Goal: Task Accomplishment & Management: Complete application form

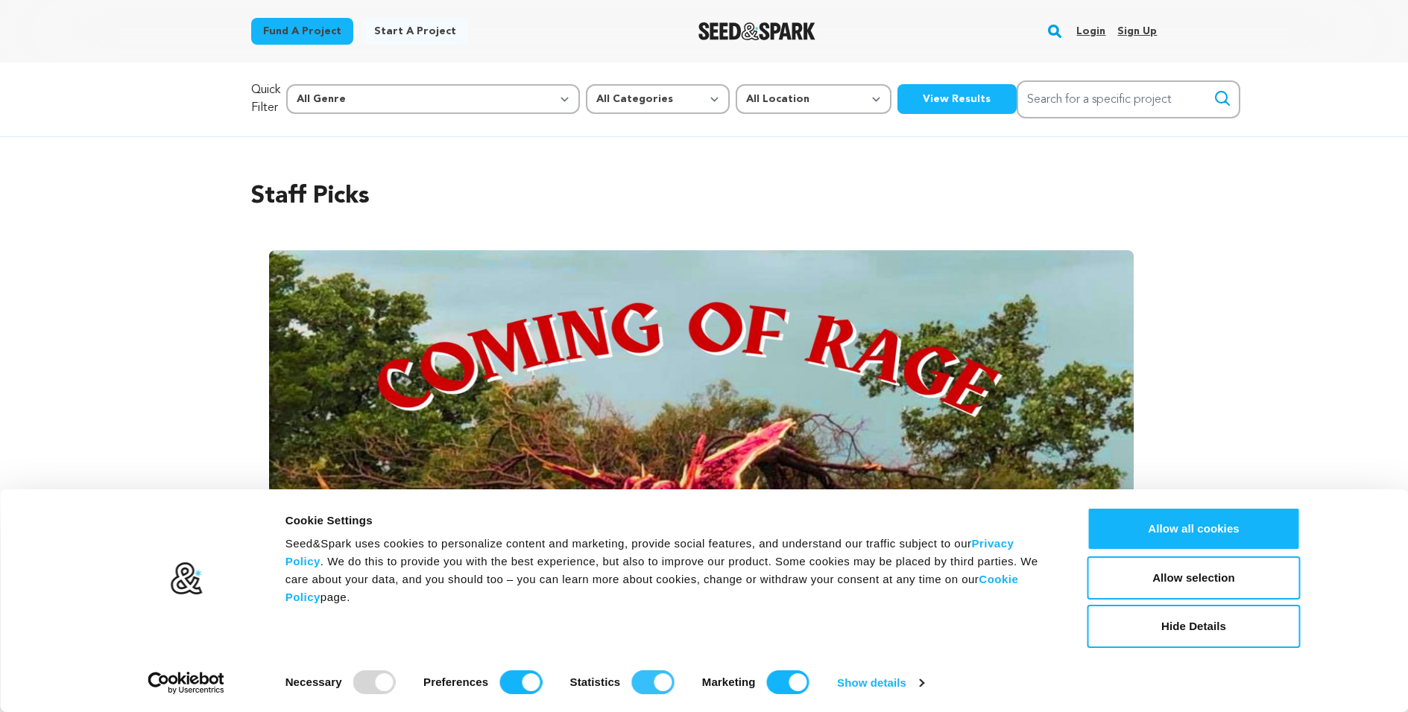
click at [645, 680] on input "Statistics" at bounding box center [652, 683] width 42 height 24
checkbox input "false"
click at [771, 677] on input "Marketing" at bounding box center [788, 683] width 42 height 24
checkbox input "false"
click at [507, 680] on input "Preferences" at bounding box center [520, 683] width 42 height 24
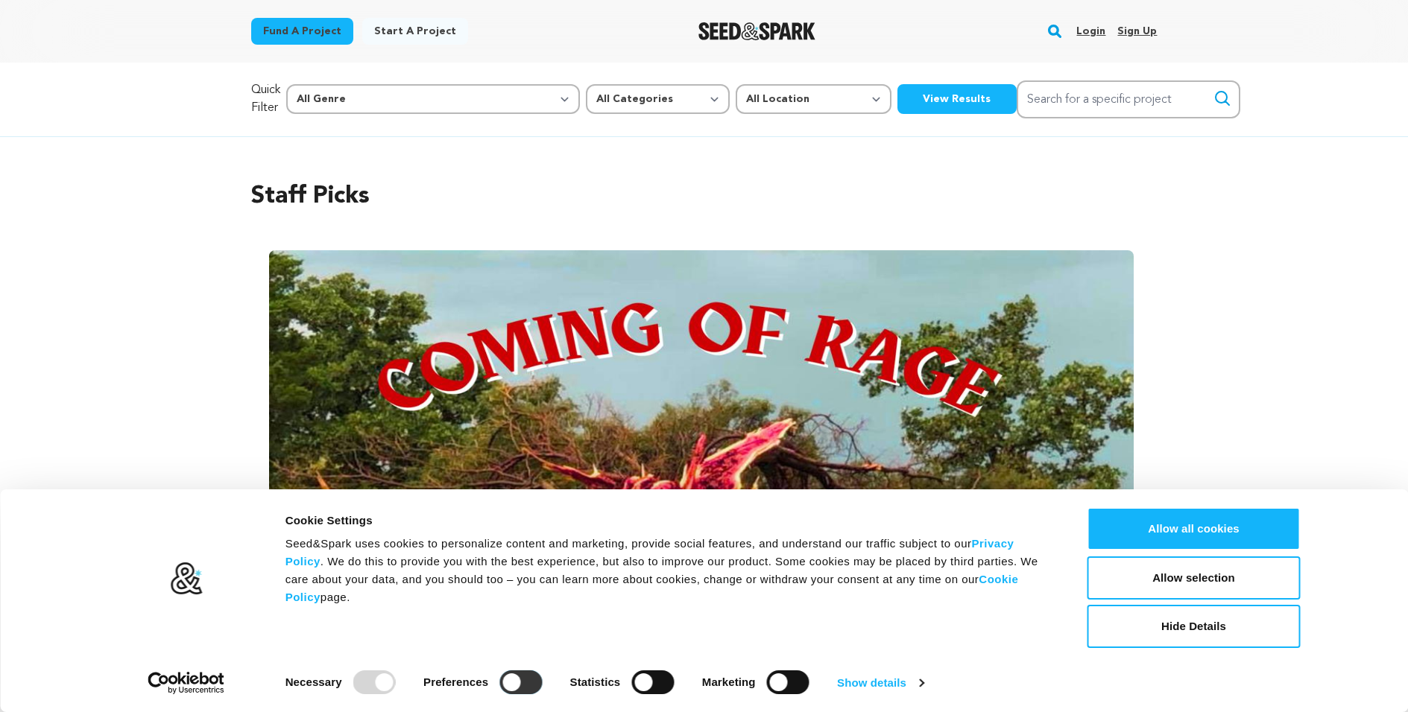
click at [513, 680] on input "Preferences" at bounding box center [520, 683] width 42 height 24
checkbox input "true"
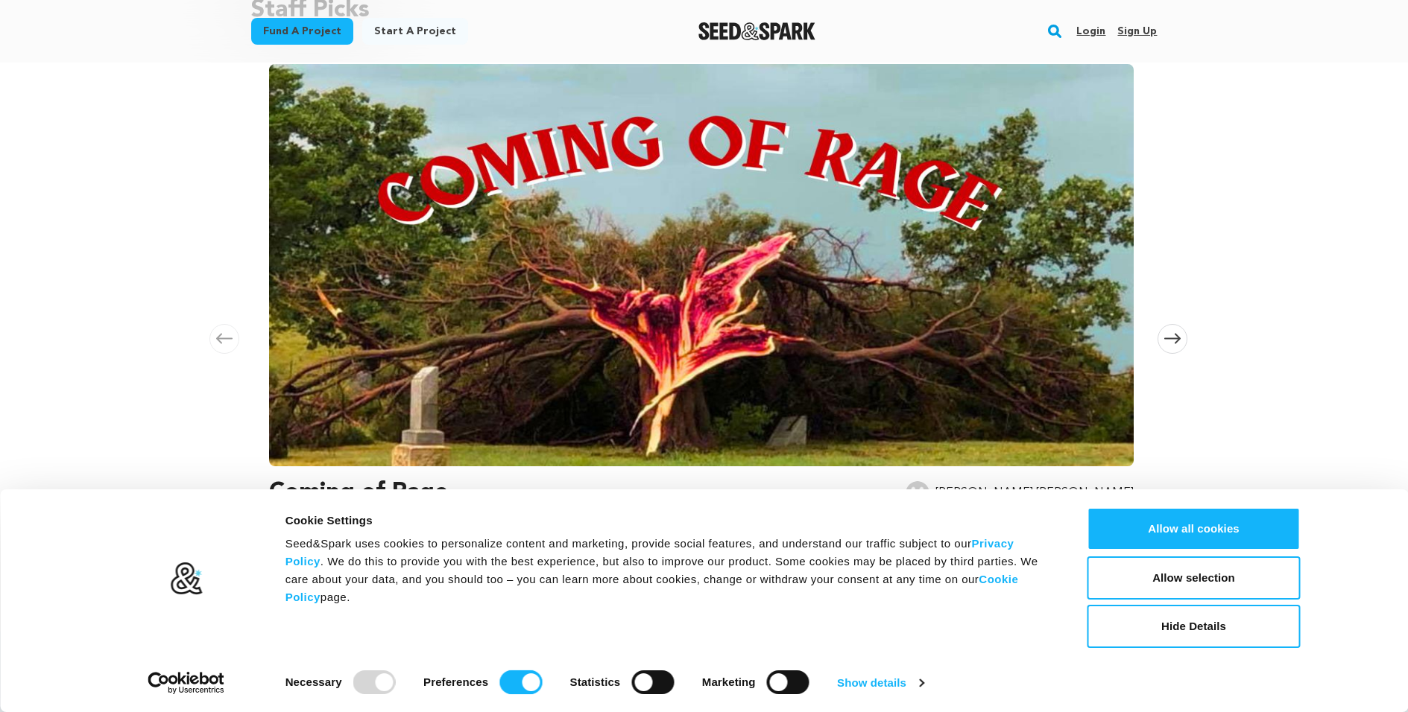
scroll to position [189, 0]
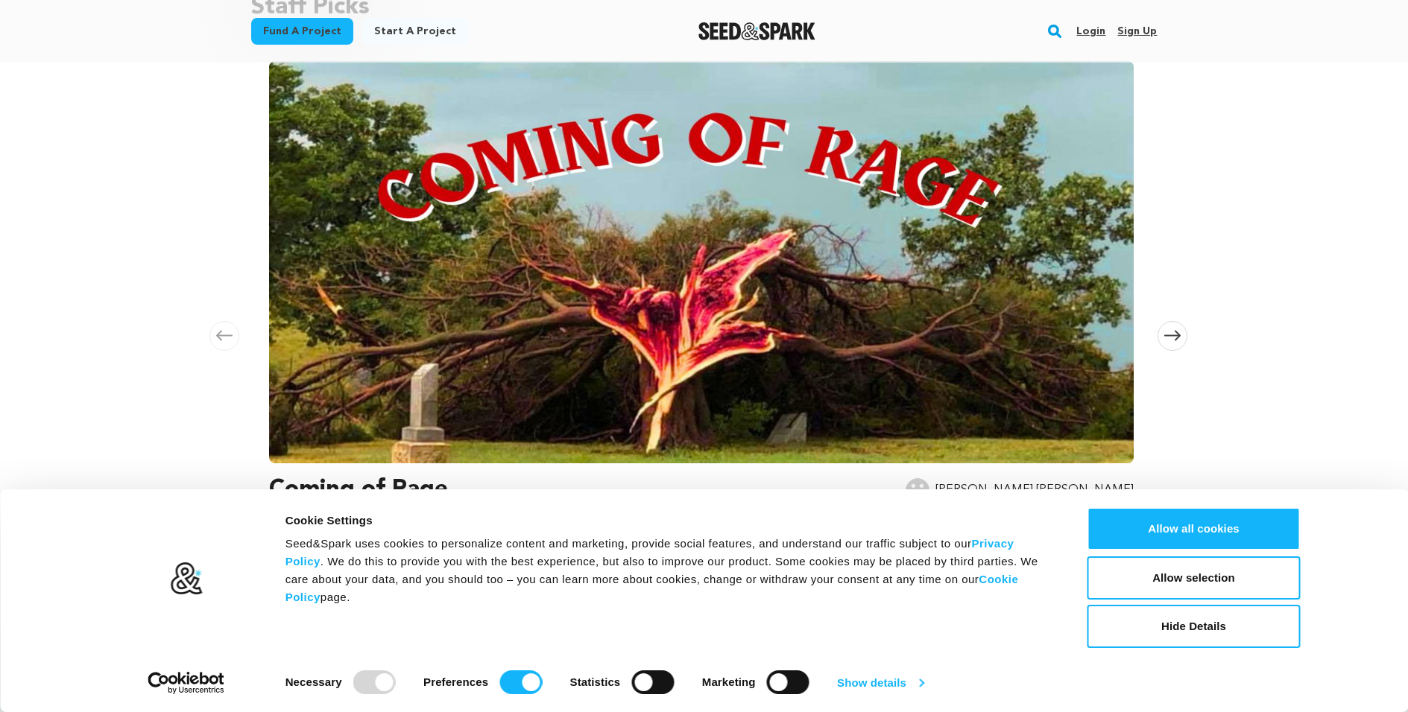
click at [867, 680] on link "Show details" at bounding box center [880, 683] width 86 height 22
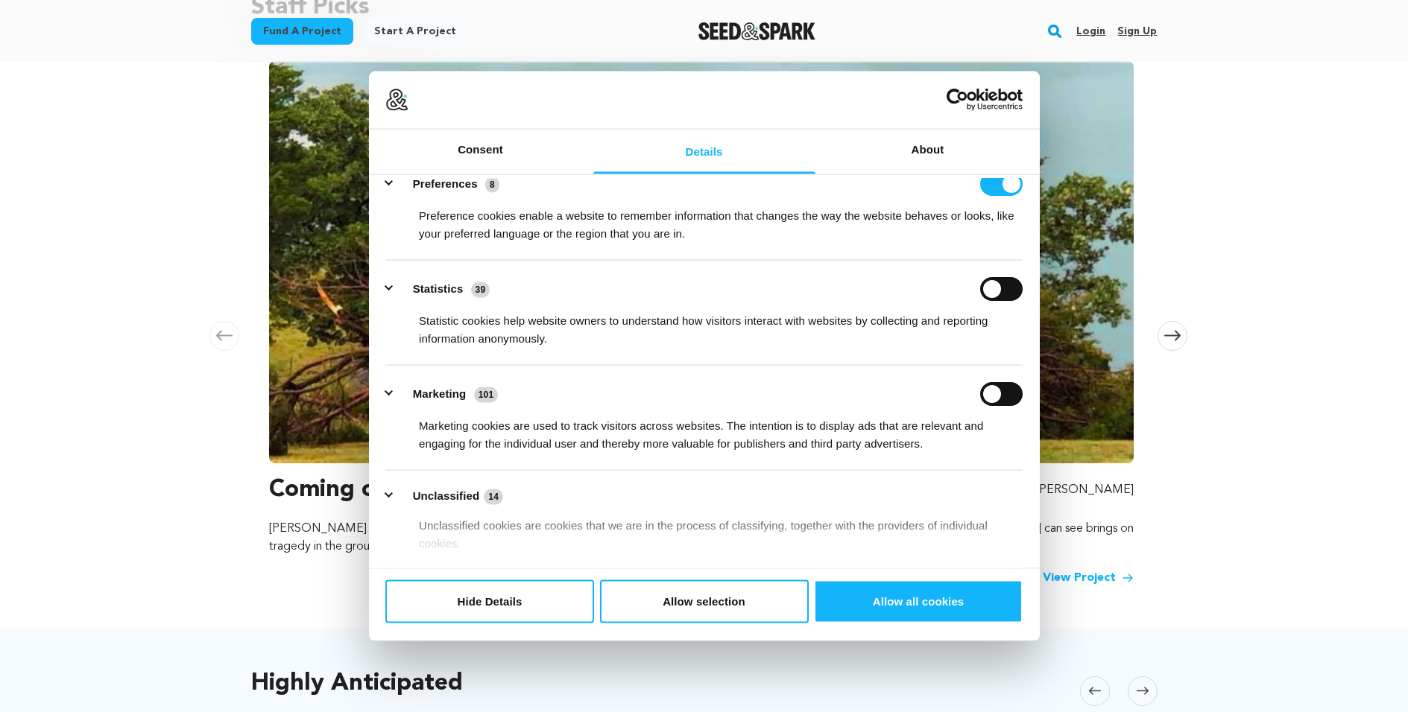
scroll to position [0, 0]
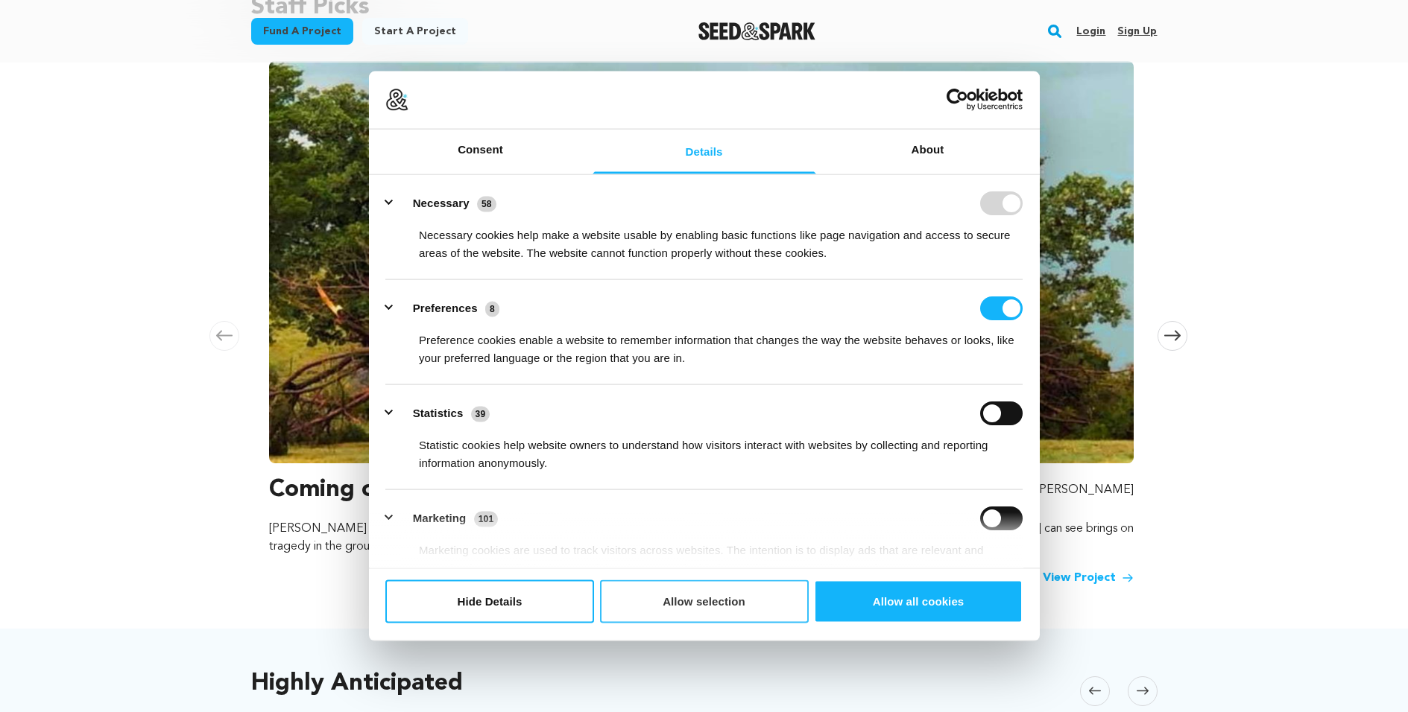
click at [655, 596] on button "Allow selection" at bounding box center [704, 601] width 209 height 43
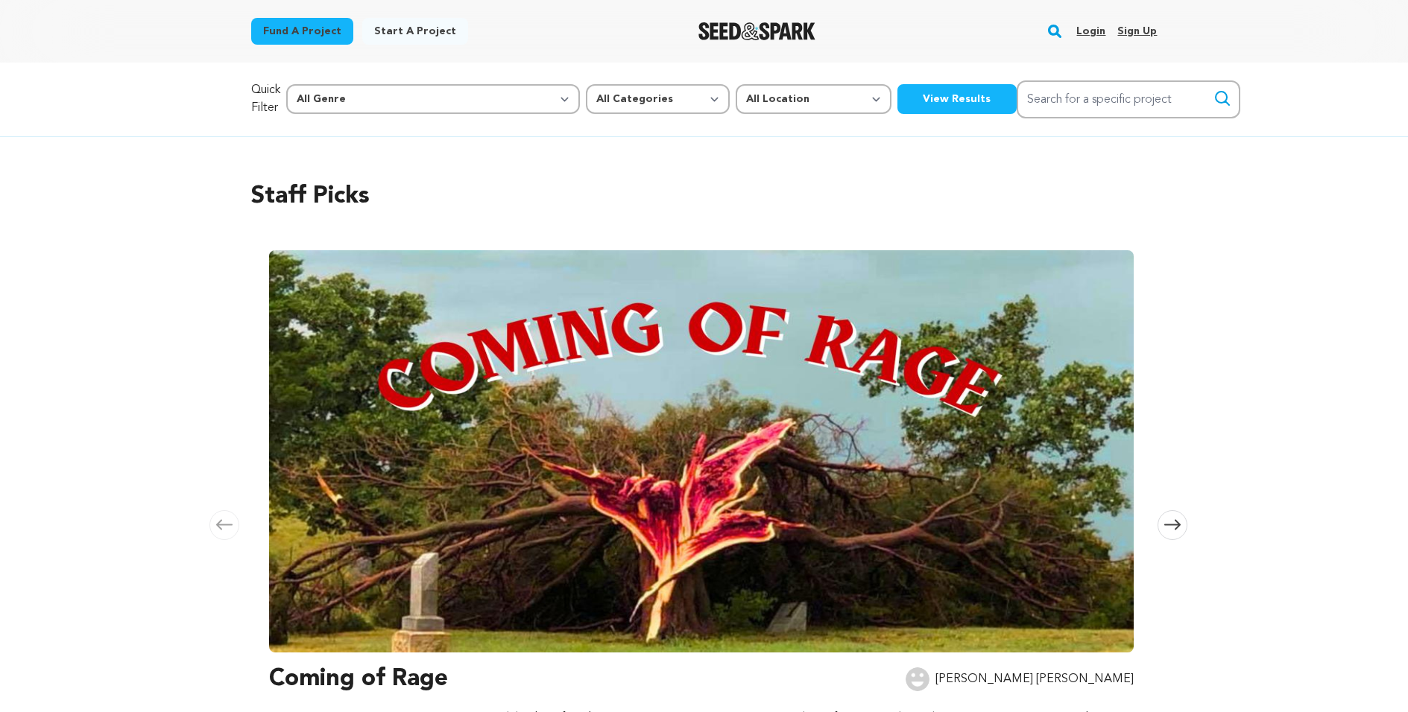
click at [1089, 31] on link "Login" at bounding box center [1090, 31] width 29 height 24
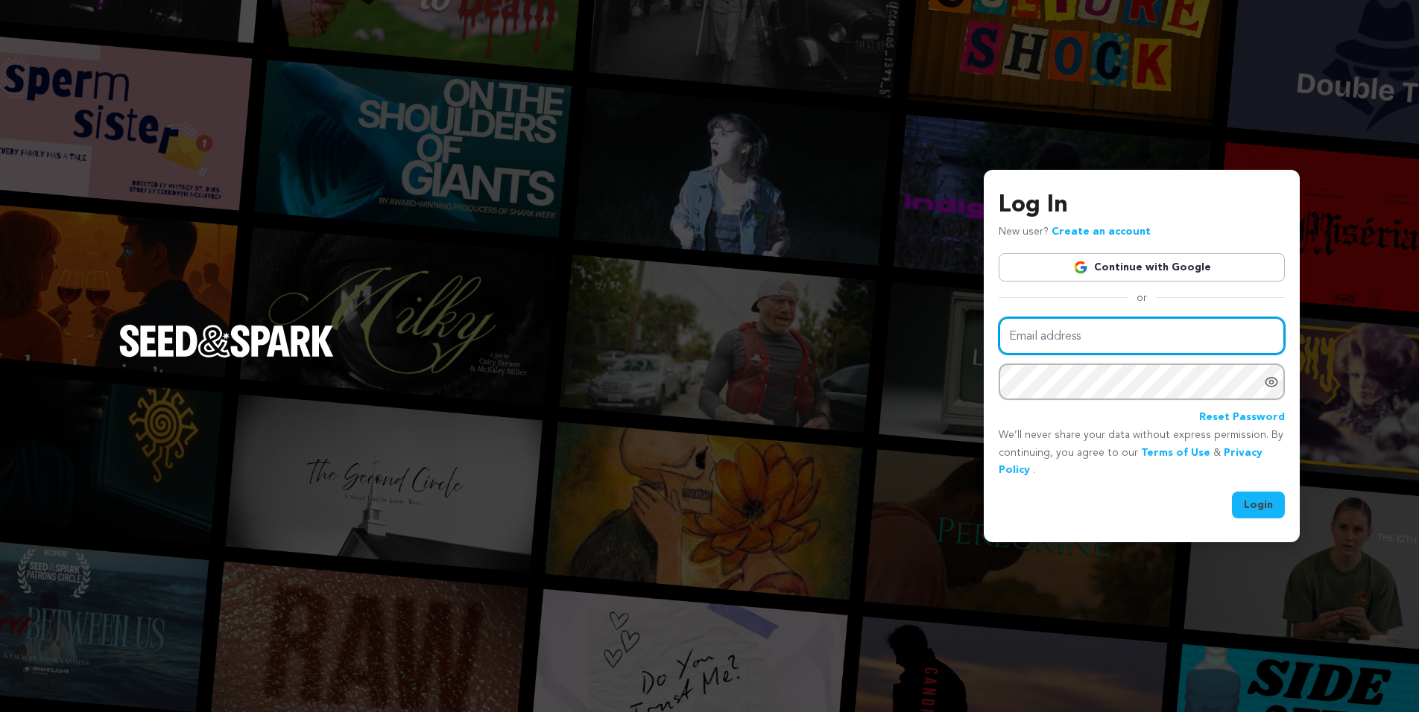
click at [1044, 338] on input "Email address" at bounding box center [1141, 336] width 286 height 38
type input "[PERSON_NAME][EMAIL_ADDRESS][DOMAIN_NAME]"
click at [1077, 230] on link "Create an account" at bounding box center [1100, 232] width 99 height 10
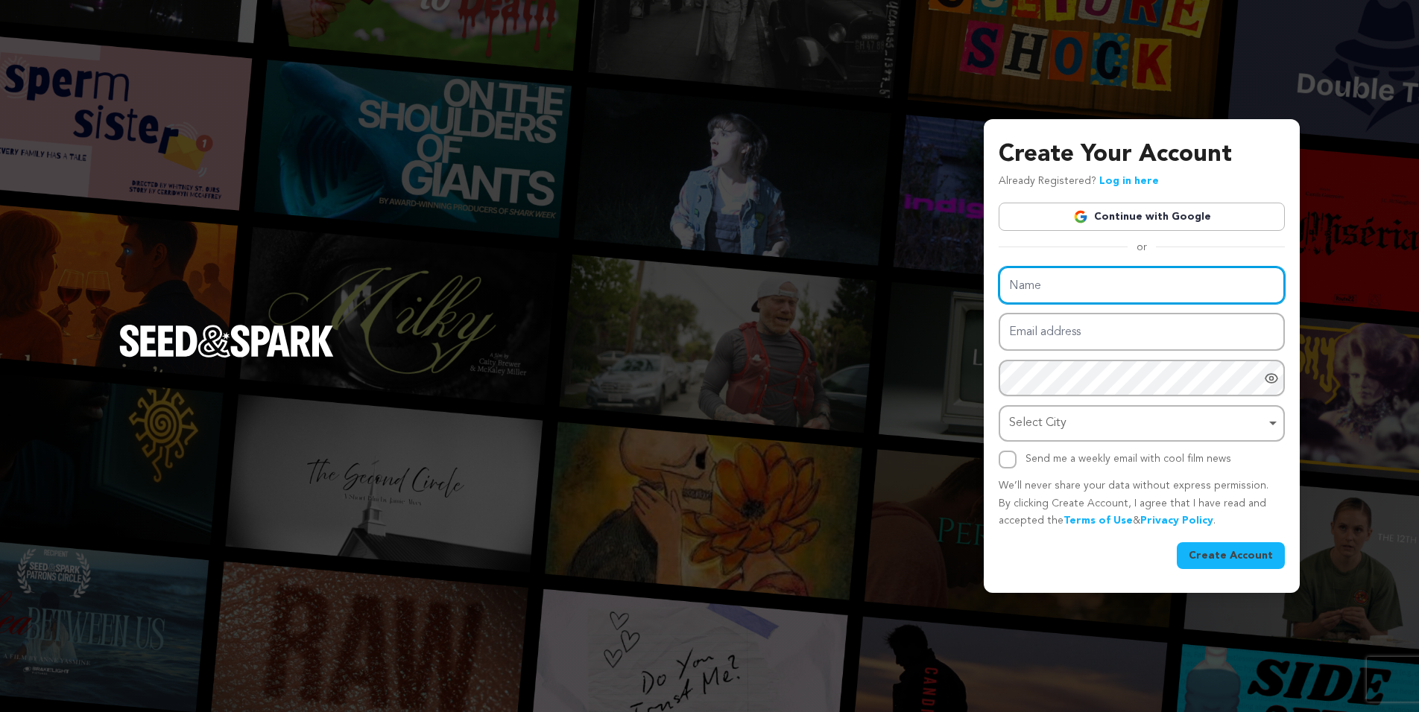
click at [1060, 285] on input "Name" at bounding box center [1141, 286] width 286 height 38
type input "Laura Seltzer-Duny"
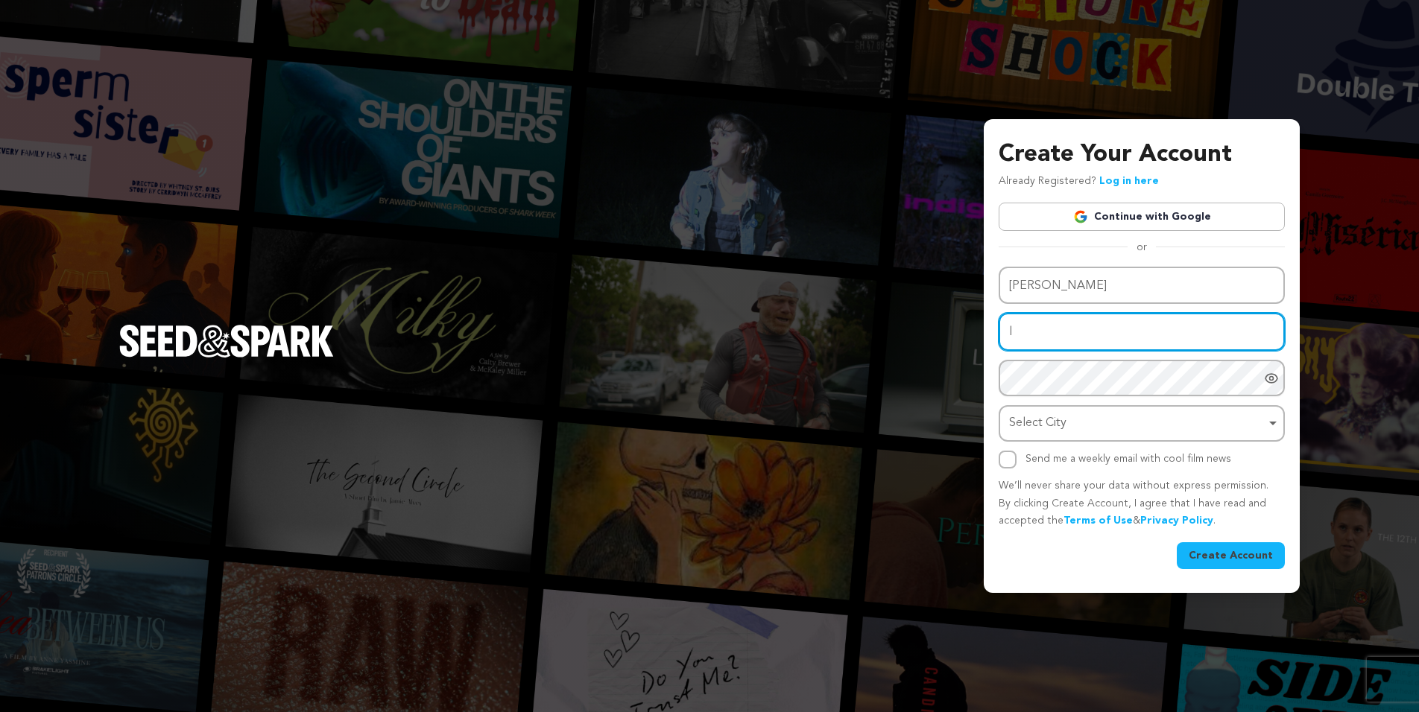
type input "[PERSON_NAME][EMAIL_ADDRESS][DOMAIN_NAME]"
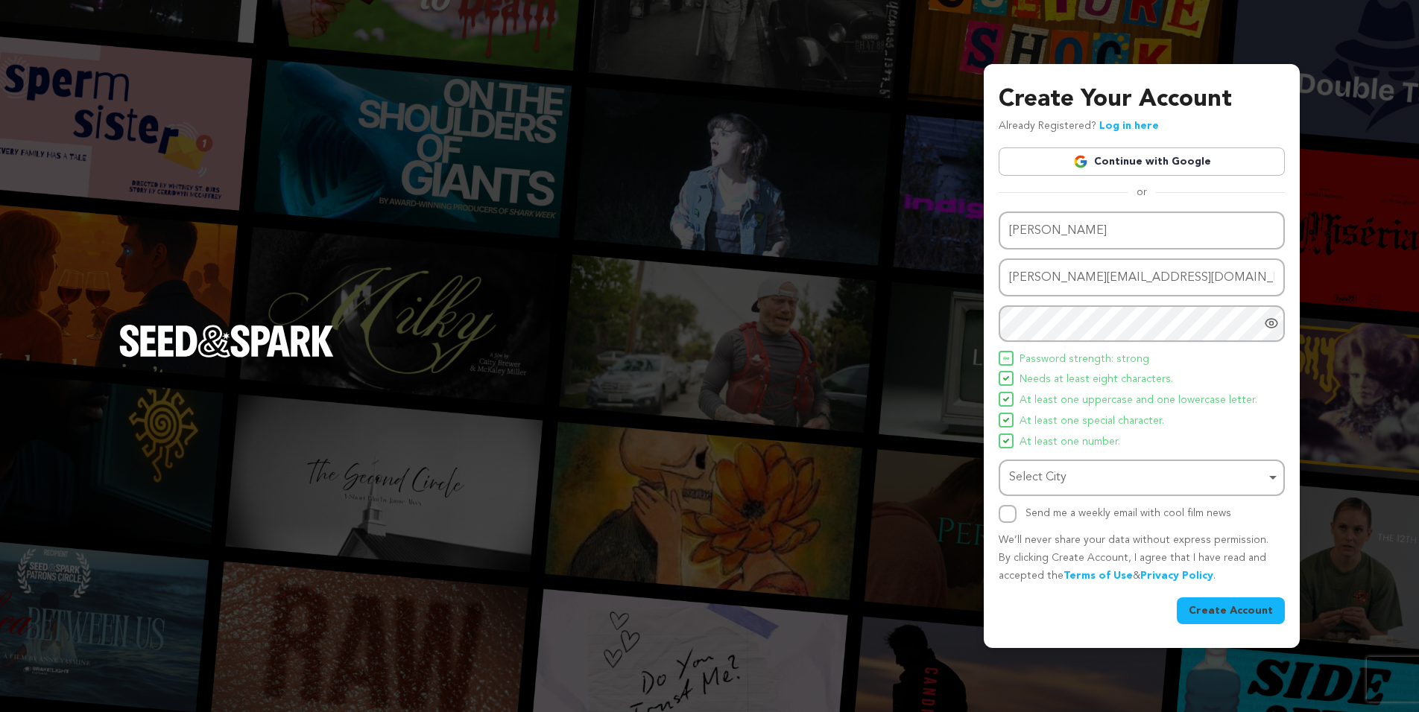
click at [1268, 326] on icon "Show password as plain text. Warning: this will display your password on the sc…" at bounding box center [1271, 323] width 15 height 15
click at [1268, 326] on icon "Hide Password" at bounding box center [1271, 323] width 15 height 15
click at [1051, 476] on div "Select City Remove item" at bounding box center [1137, 478] width 256 height 22
type input "Williams"
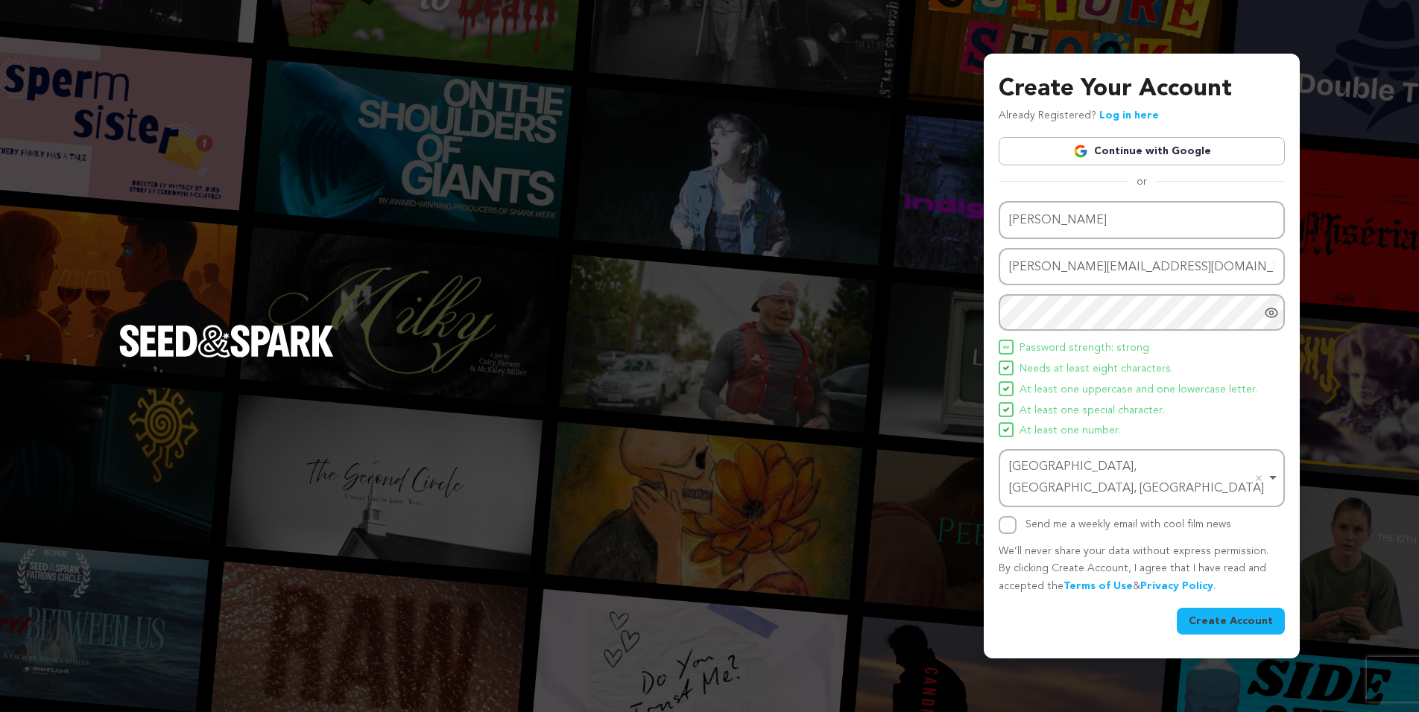
click at [1212, 608] on button "Create Account" at bounding box center [1231, 621] width 108 height 27
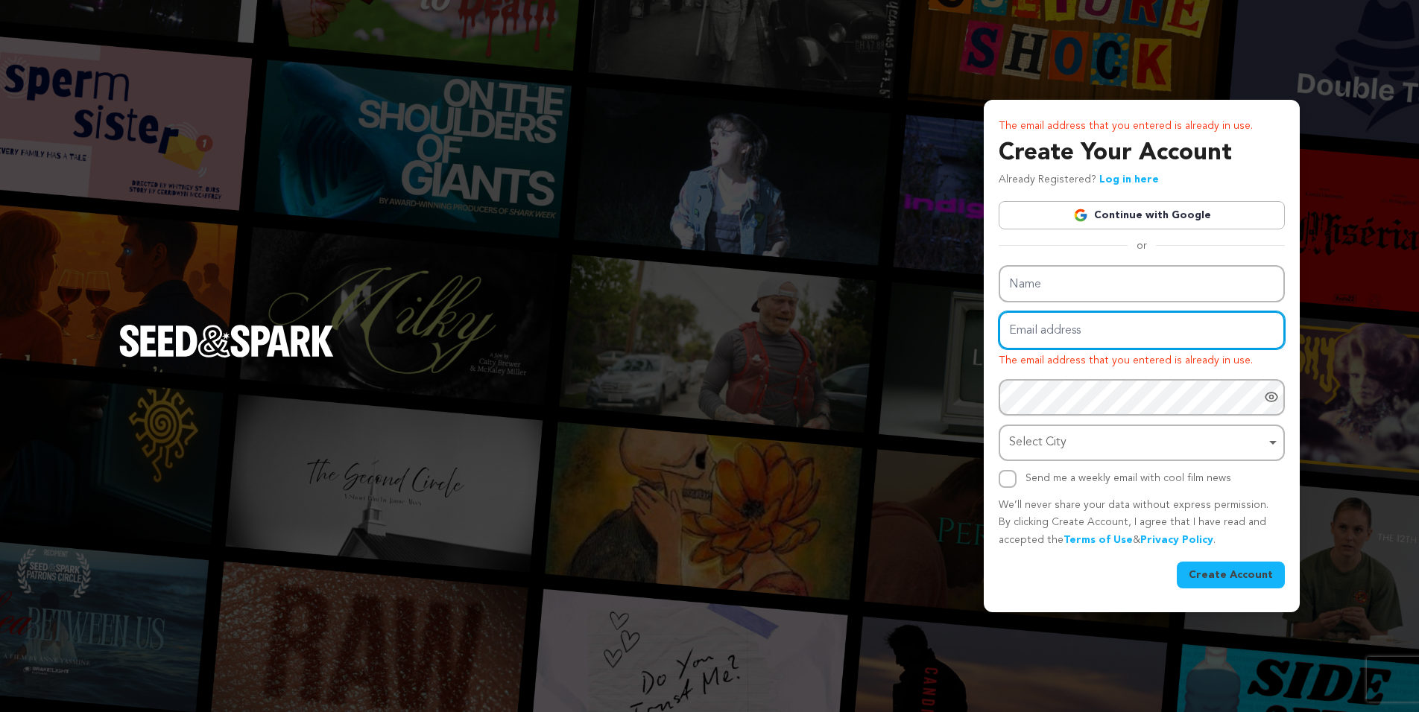
click at [1051, 327] on input "Email address" at bounding box center [1141, 330] width 286 height 38
click at [1108, 180] on link "Log in here" at bounding box center [1129, 179] width 60 height 10
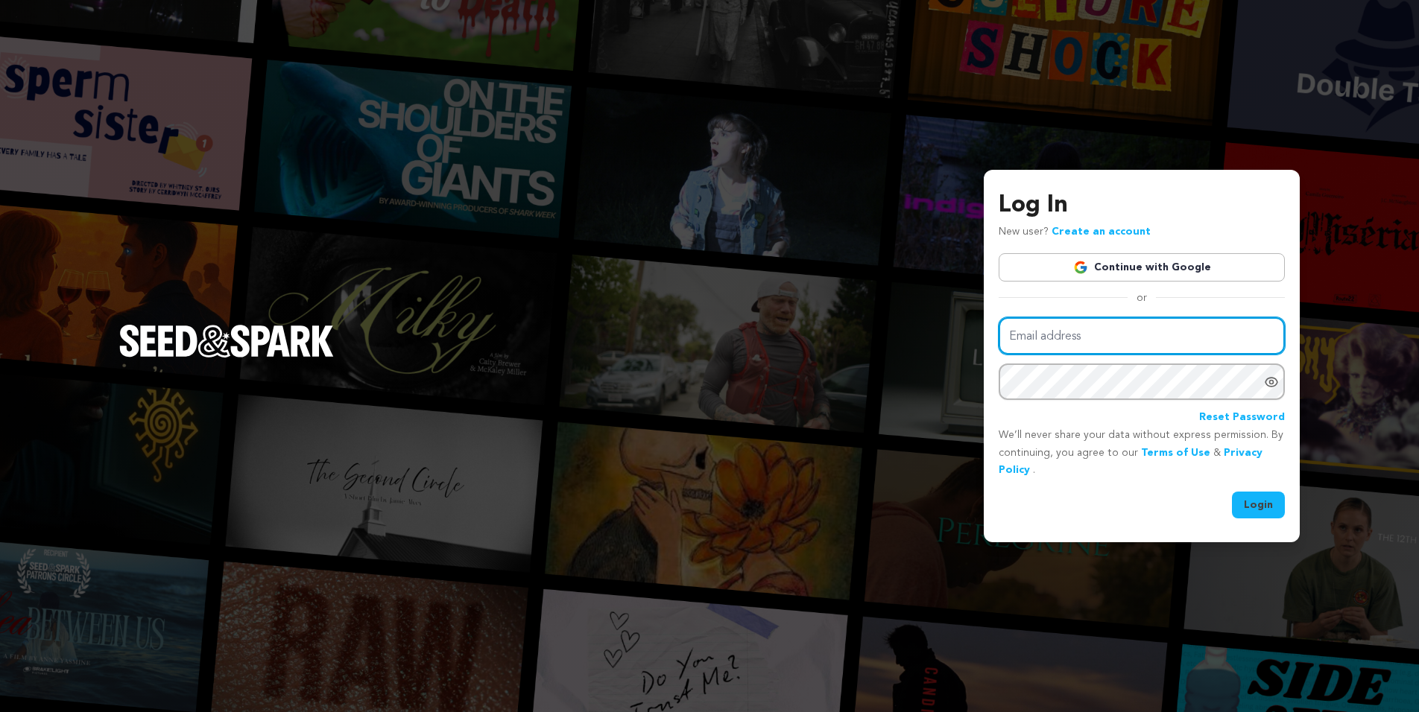
click at [1058, 338] on input "Email address" at bounding box center [1141, 336] width 286 height 38
type input "Laura@SeltzerFilmVideo.com"
click at [1272, 380] on icon "Show password as plain text. Warning: this will display your password on the sc…" at bounding box center [1272, 382] width 4 height 4
click at [1272, 380] on icon "Hide Password" at bounding box center [1271, 381] width 12 height 11
click at [1246, 501] on button "Login" at bounding box center [1258, 505] width 53 height 27
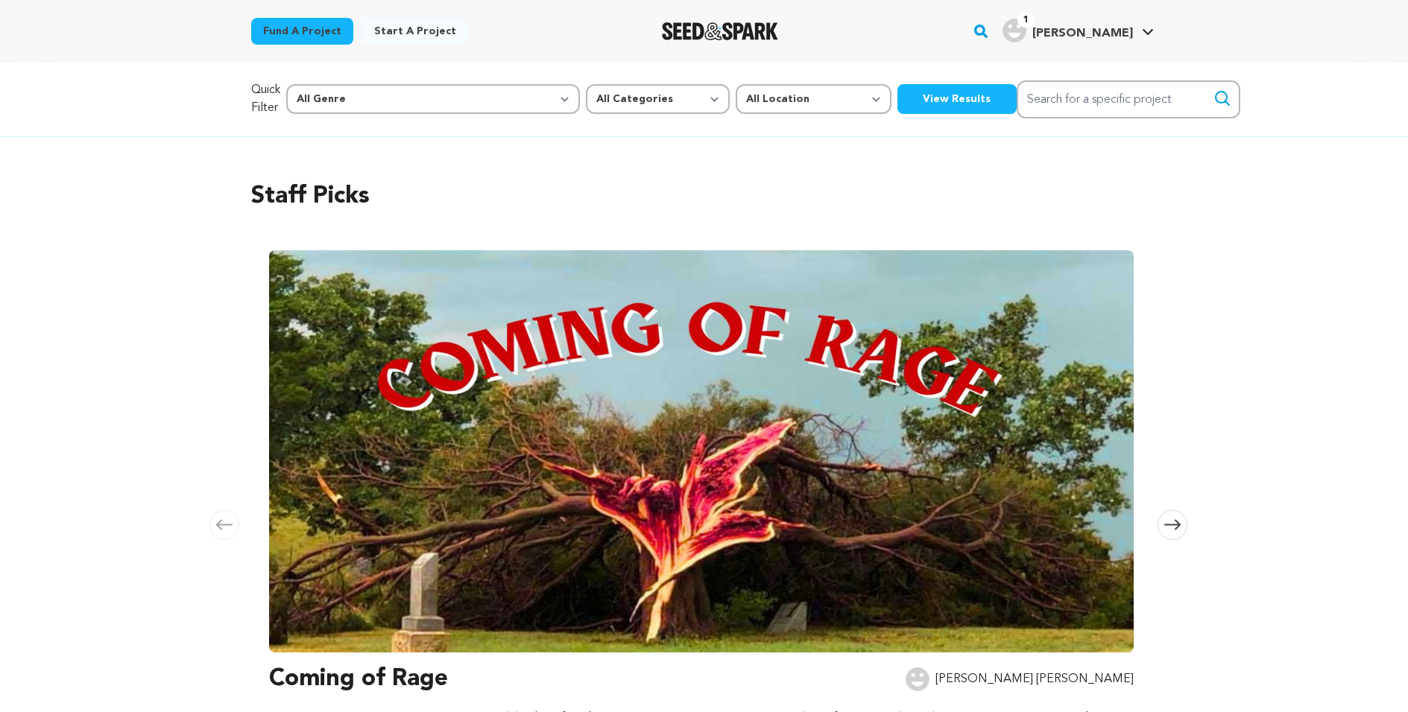
click at [394, 26] on link "Start a project" at bounding box center [415, 31] width 106 height 27
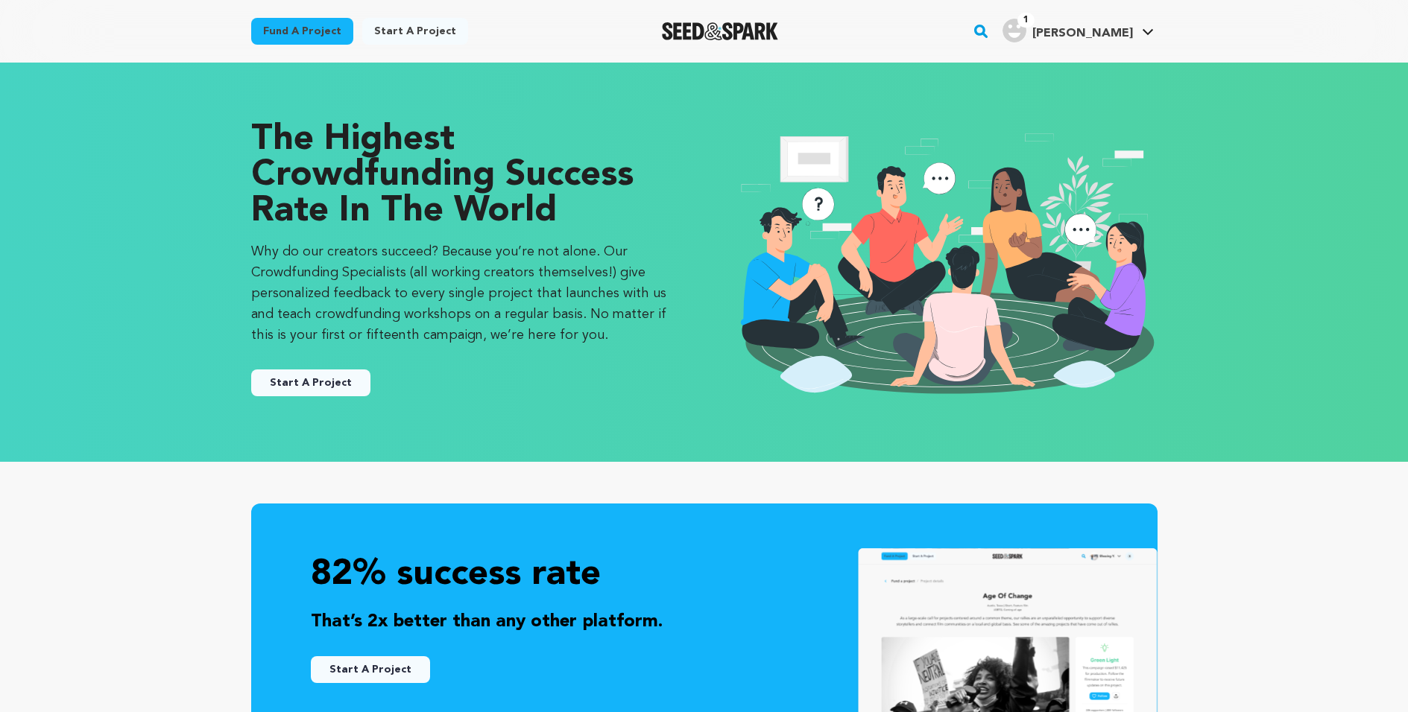
click at [288, 379] on button "Start A Project" at bounding box center [310, 383] width 119 height 27
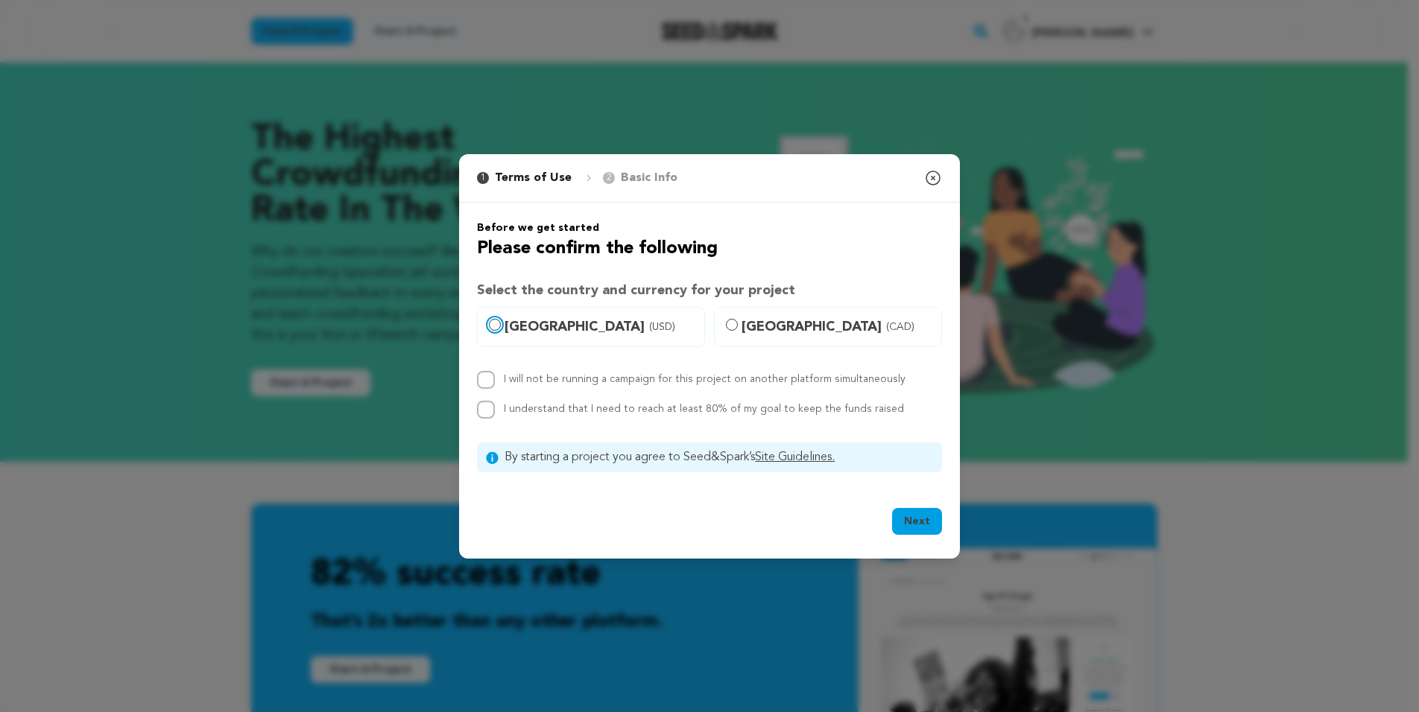
click at [492, 320] on input "United States (USD)" at bounding box center [495, 325] width 12 height 12
radio input "true"
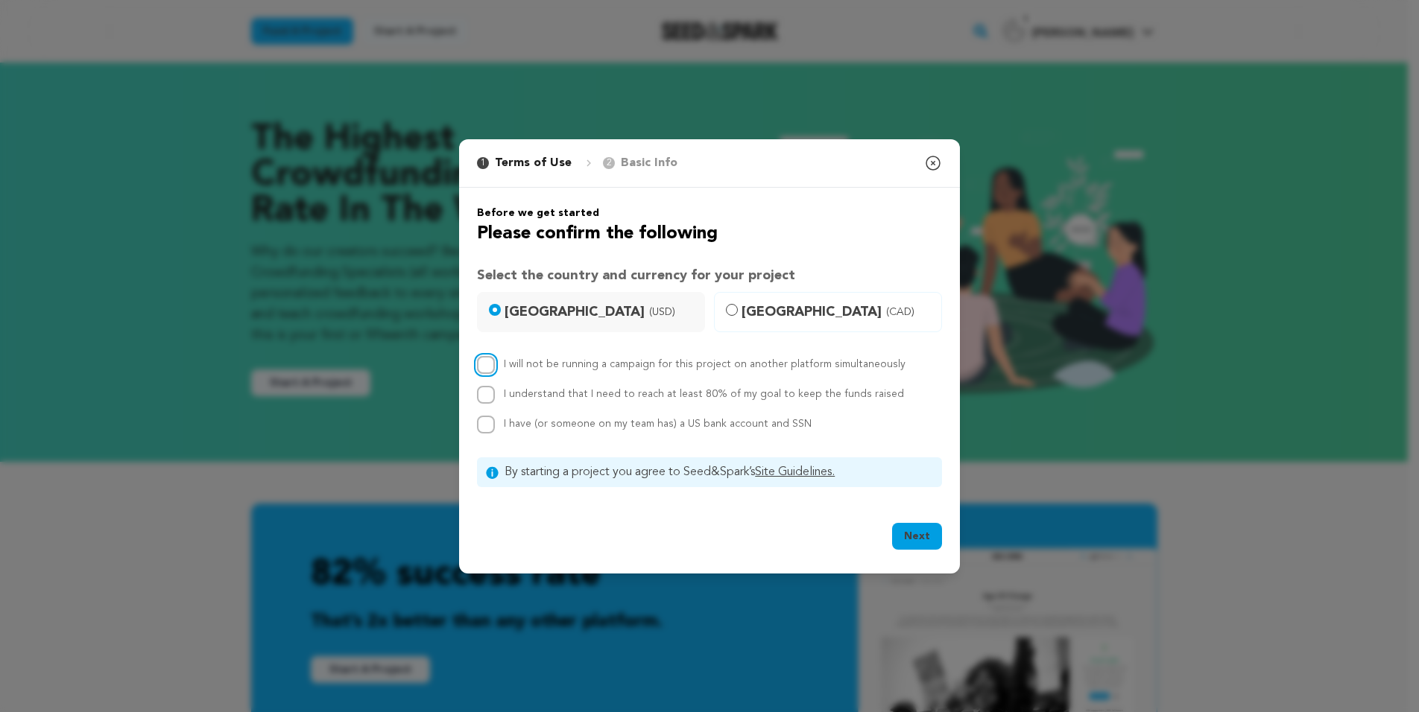
click at [488, 366] on input "I will not be running a campaign for this project on another platform simultane…" at bounding box center [486, 365] width 18 height 18
checkbox input "true"
click at [483, 391] on input "I understand that I need to reach at least 80% of my goal to keep the funds rai…" at bounding box center [486, 395] width 18 height 18
checkbox input "true"
click at [483, 422] on input "I have (or someone on my team has) a US bank account and SSN" at bounding box center [486, 425] width 18 height 18
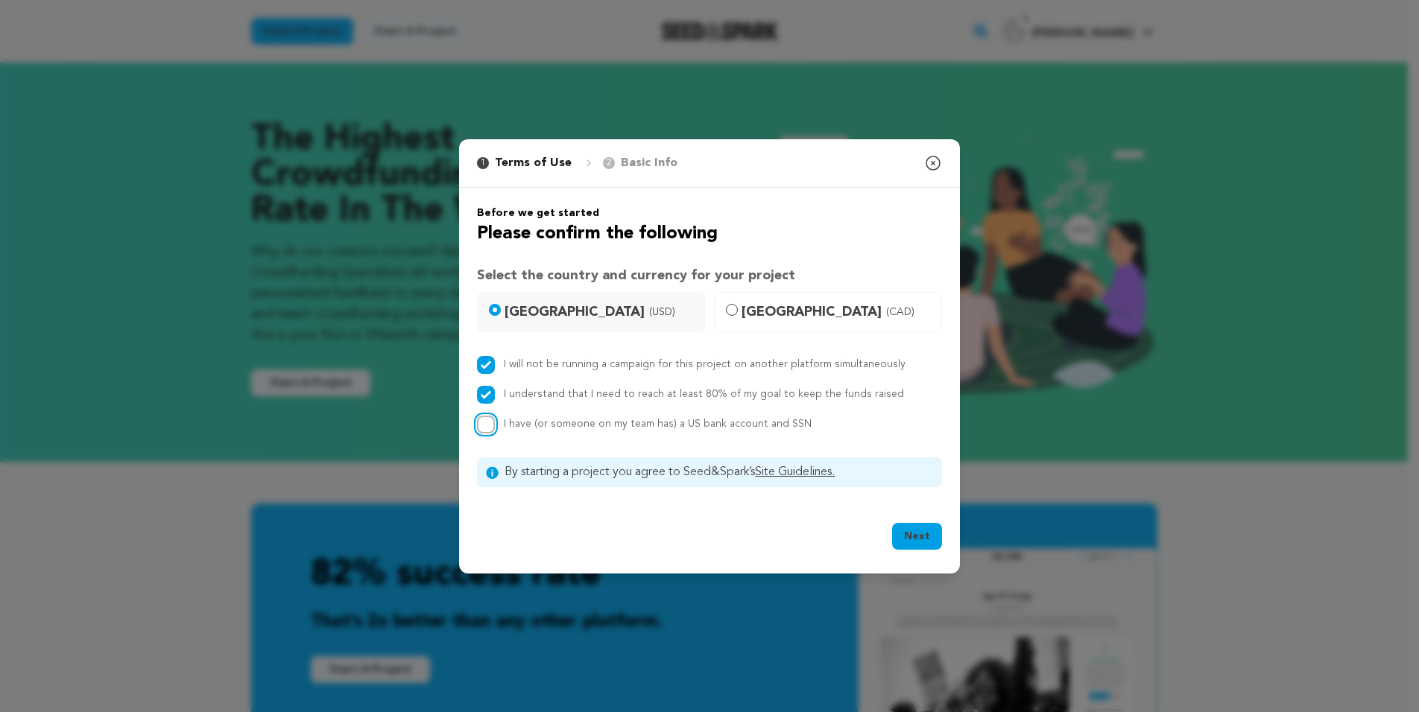
checkbox input "true"
drag, startPoint x: 595, startPoint y: 391, endPoint x: 697, endPoint y: 404, distance: 102.9
click at [697, 404] on div "I will not be running a campaign for this project on another platform simultane…" at bounding box center [709, 394] width 465 height 77
click at [592, 395] on label "I understand that I need to reach at least 80% of my goal to keep the funds rai…" at bounding box center [704, 394] width 400 height 10
click at [495, 395] on input "I understand that I need to reach at least 80% of my goal to keep the funds rai…" at bounding box center [486, 395] width 18 height 18
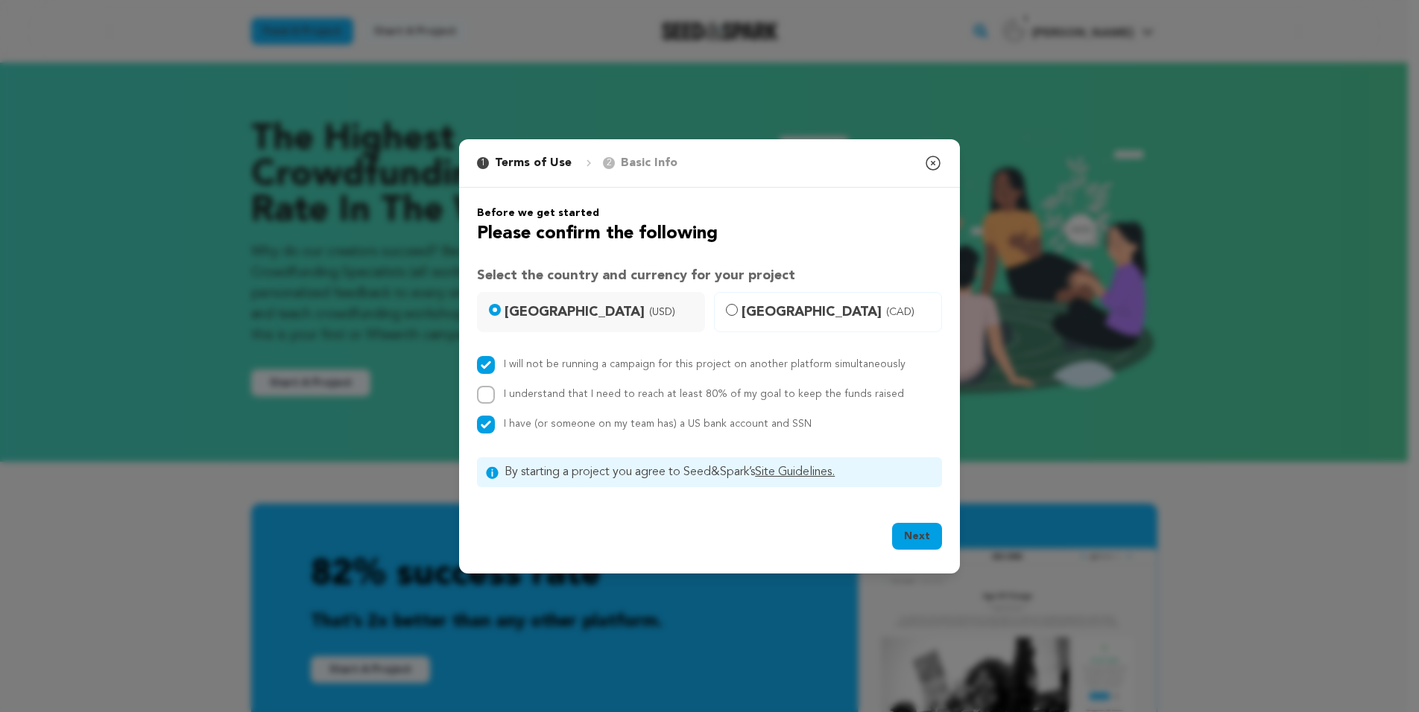
drag, startPoint x: 592, startPoint y: 390, endPoint x: 884, endPoint y: 391, distance: 292.1
click at [884, 391] on div "I understand that I need to reach at least 80% of my goal to keep the funds rai…" at bounding box center [709, 395] width 465 height 18
copy label "need to reach at least 80% of my goal to keep the funds raised"
click at [485, 392] on input "I understand that I need to reach at least 80% of my goal to keep the funds rai…" at bounding box center [486, 395] width 18 height 18
checkbox input "true"
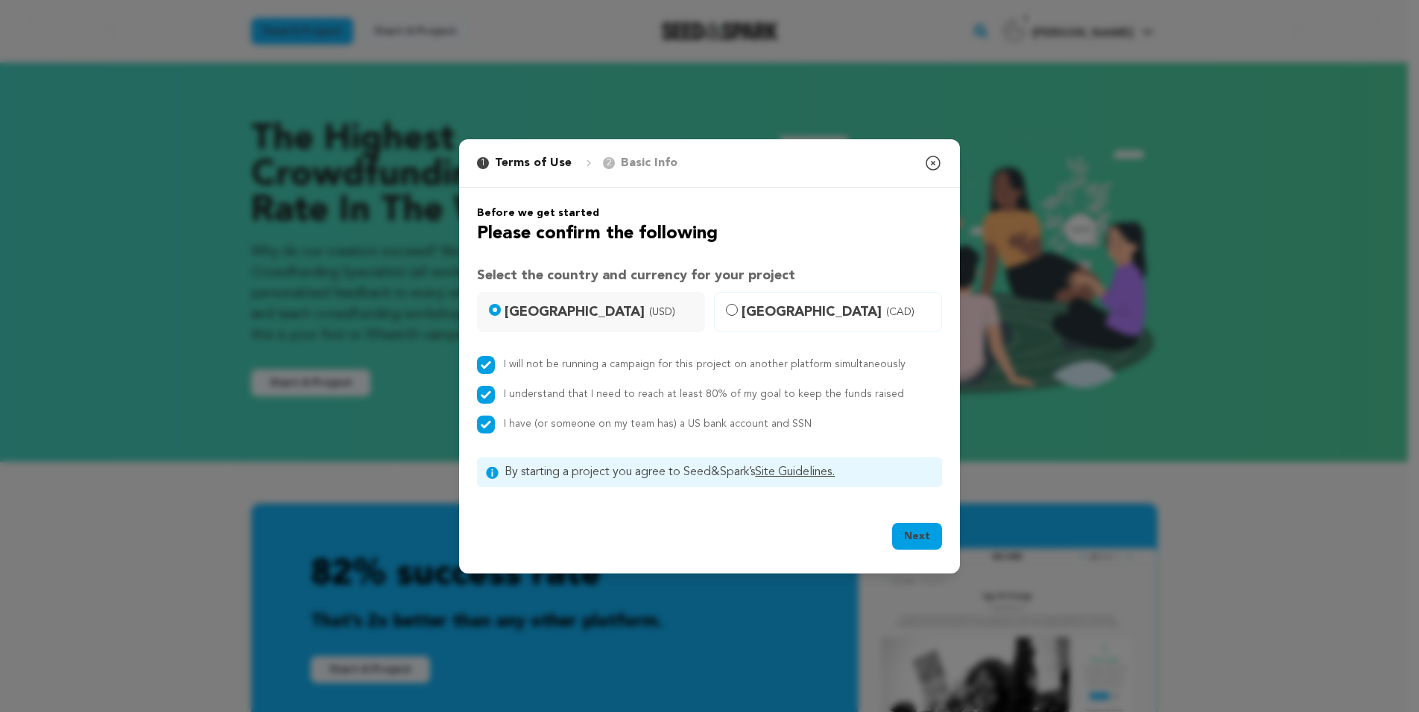
click at [925, 534] on button "Next" at bounding box center [917, 536] width 50 height 27
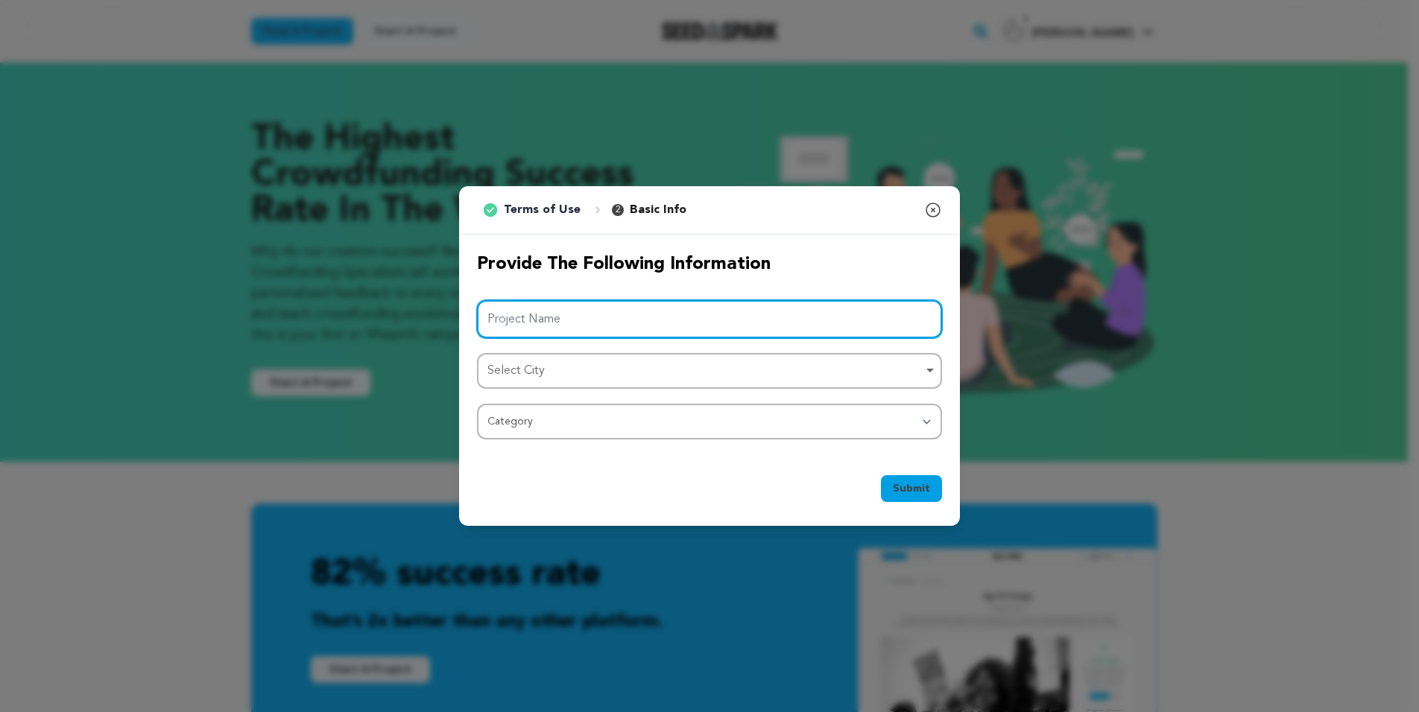
click at [613, 320] on input "Project Name" at bounding box center [709, 319] width 465 height 38
click at [643, 367] on div "Select City Remove item" at bounding box center [704, 372] width 435 height 22
type input "THE GATE: The Story of America's First Contraband Community"
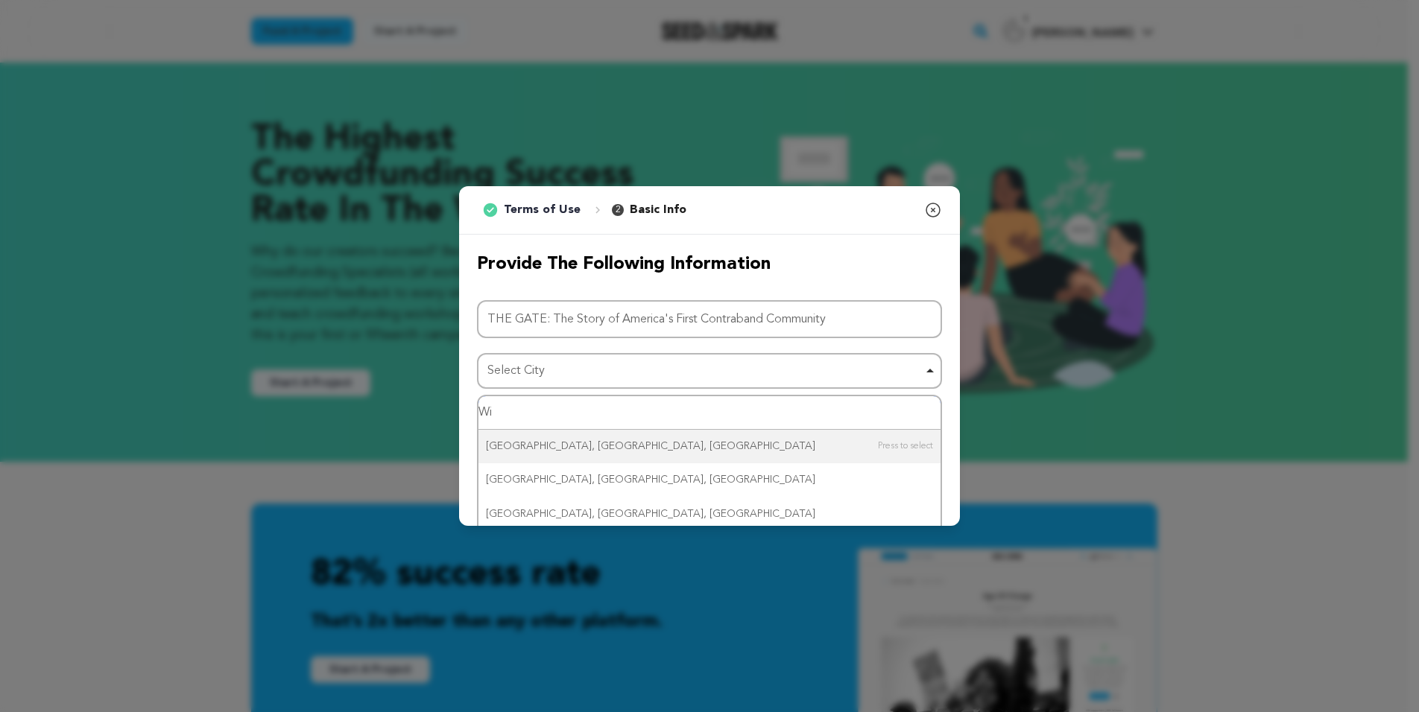
type input "W"
type input "H"
type input "Williamsburg"
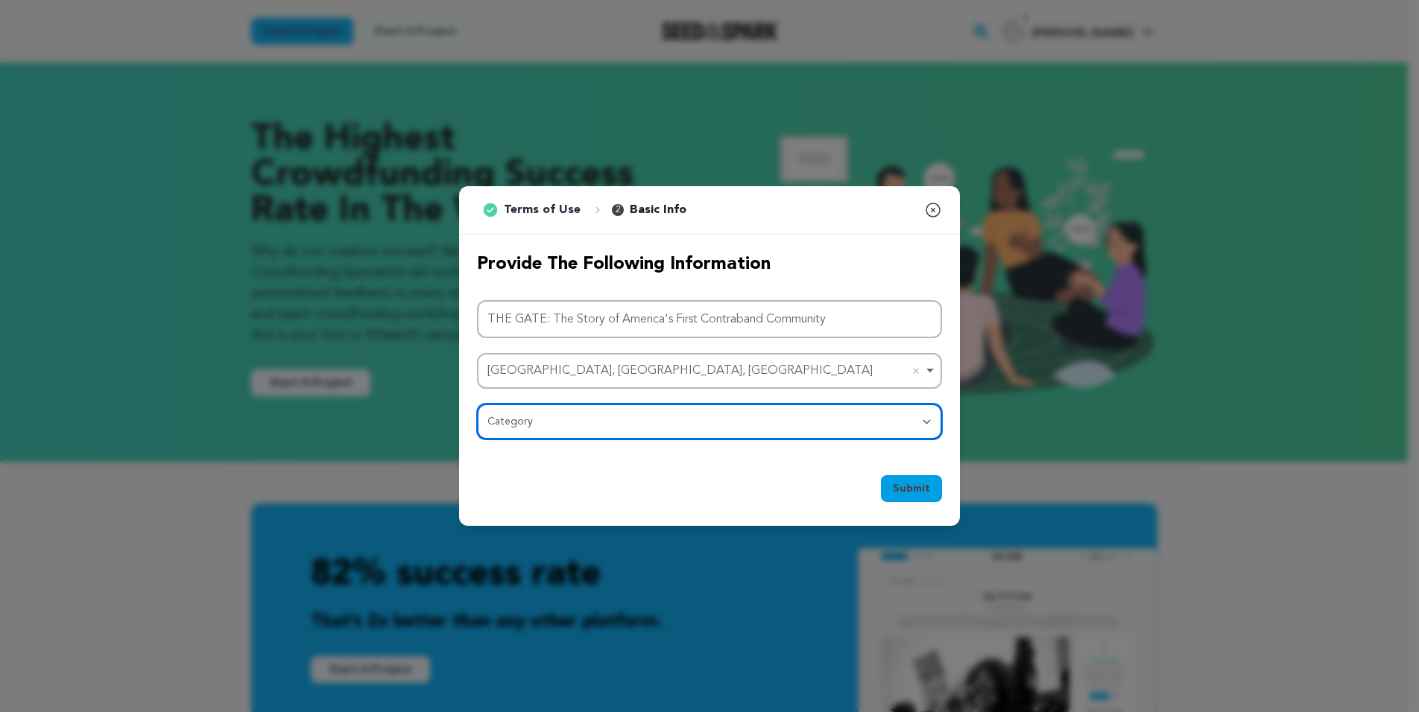
click at [546, 422] on select "Category Film Feature Film Short Series Film Festival Company Music Video VR Ex…" at bounding box center [709, 422] width 465 height 36
select select "382"
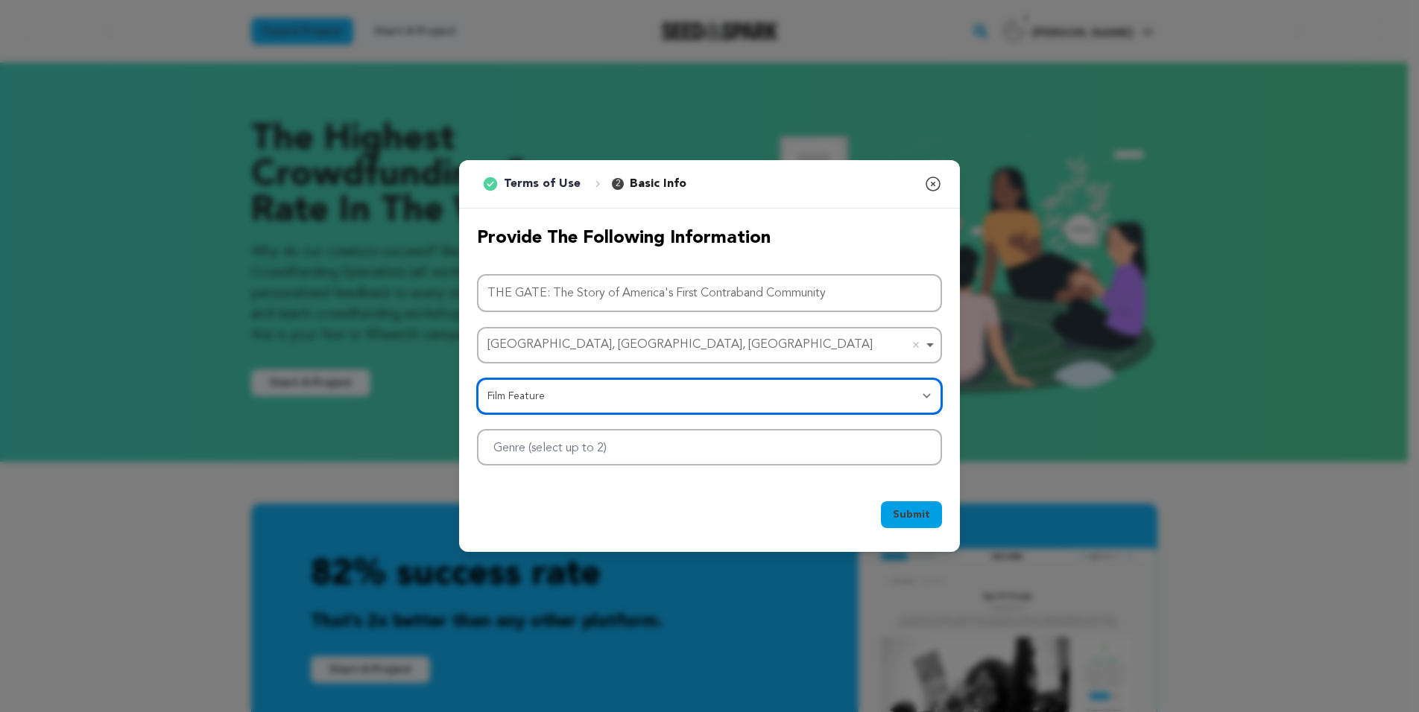
click at [644, 449] on div at bounding box center [709, 447] width 465 height 37
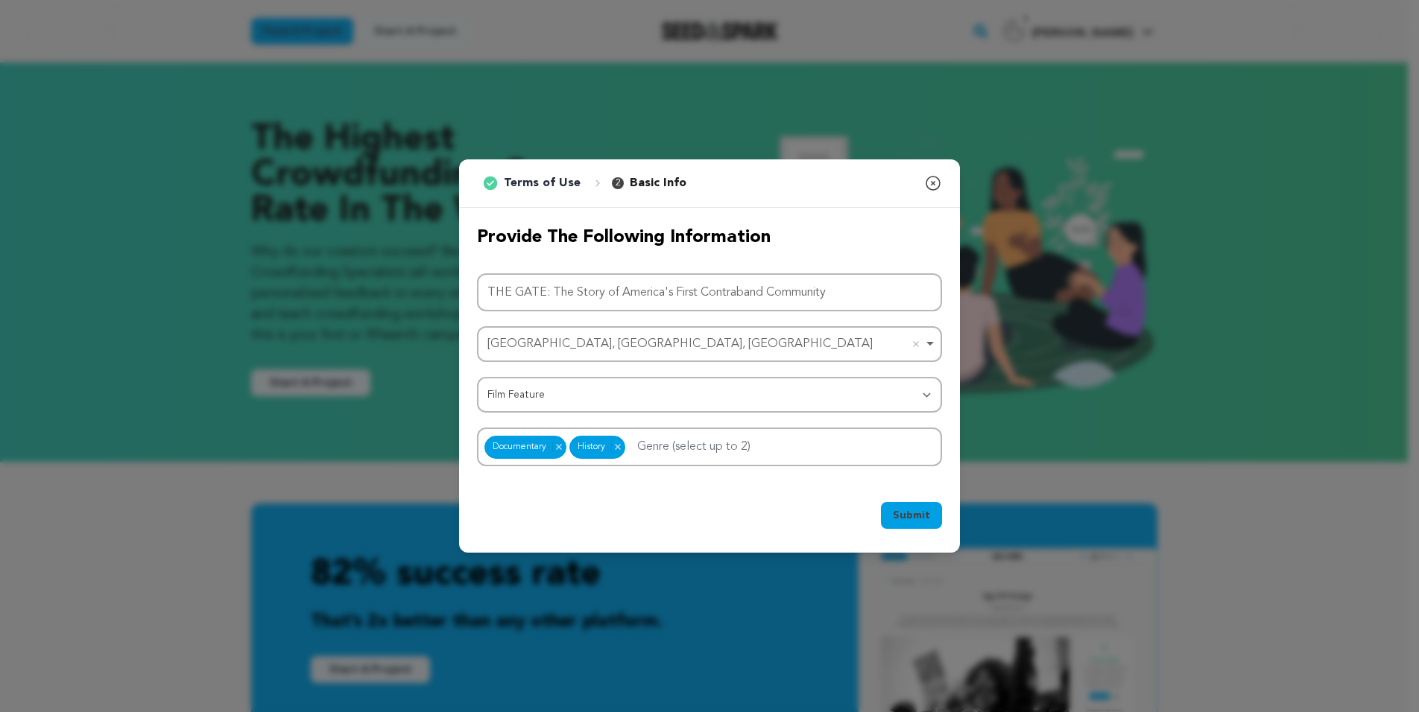
click at [917, 516] on span "Submit" at bounding box center [911, 515] width 37 height 15
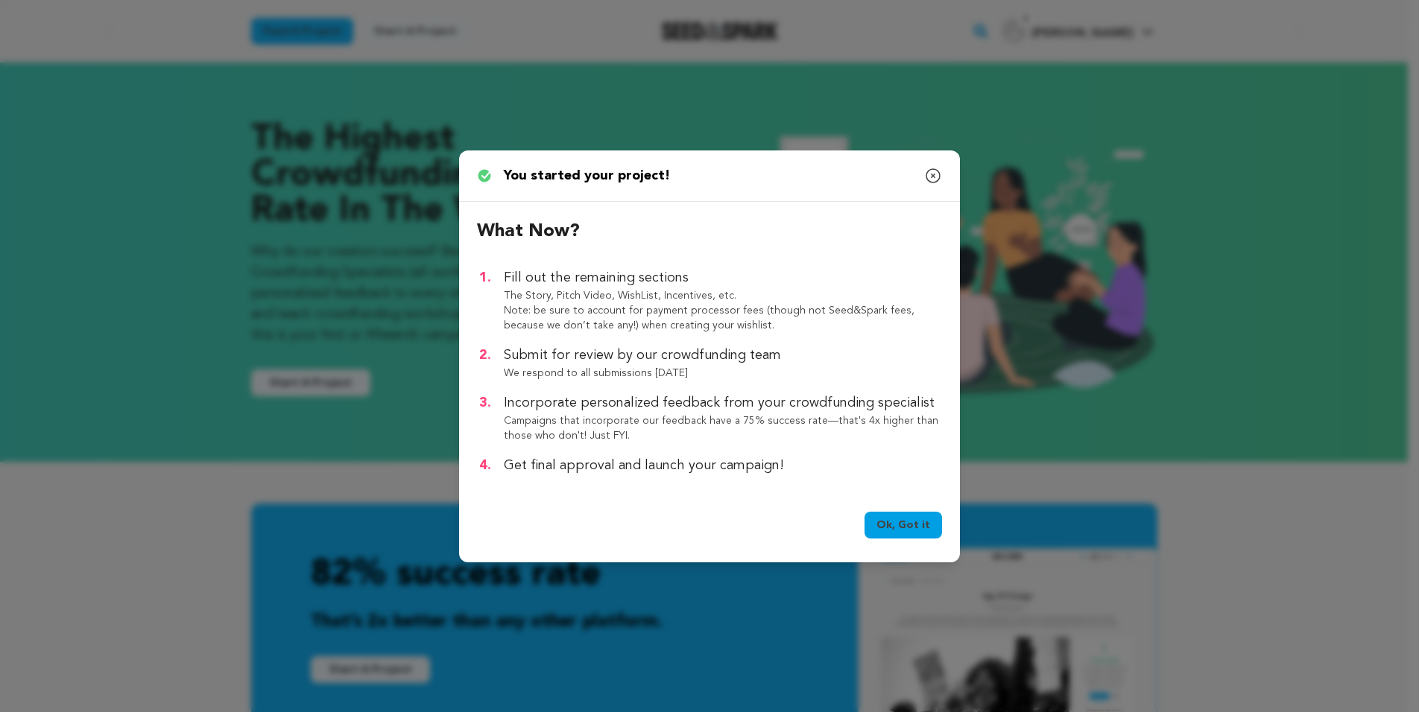
click at [896, 523] on link "Ok, Got it" at bounding box center [902, 525] width 77 height 27
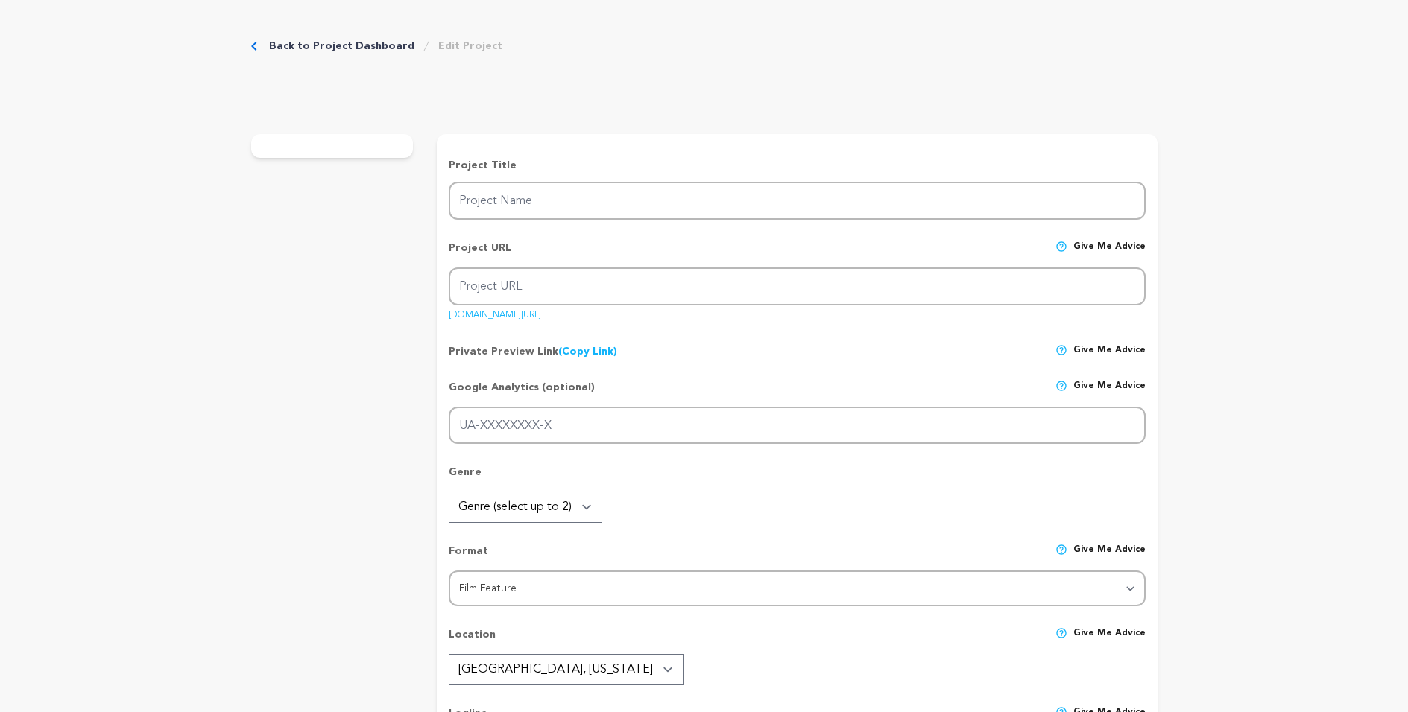
type input "THE GATE: The Story of America's First Contraband Community"
type input "the-gate-the-story-of-americas-first-contraband-community"
